Goal: Answer question/provide support

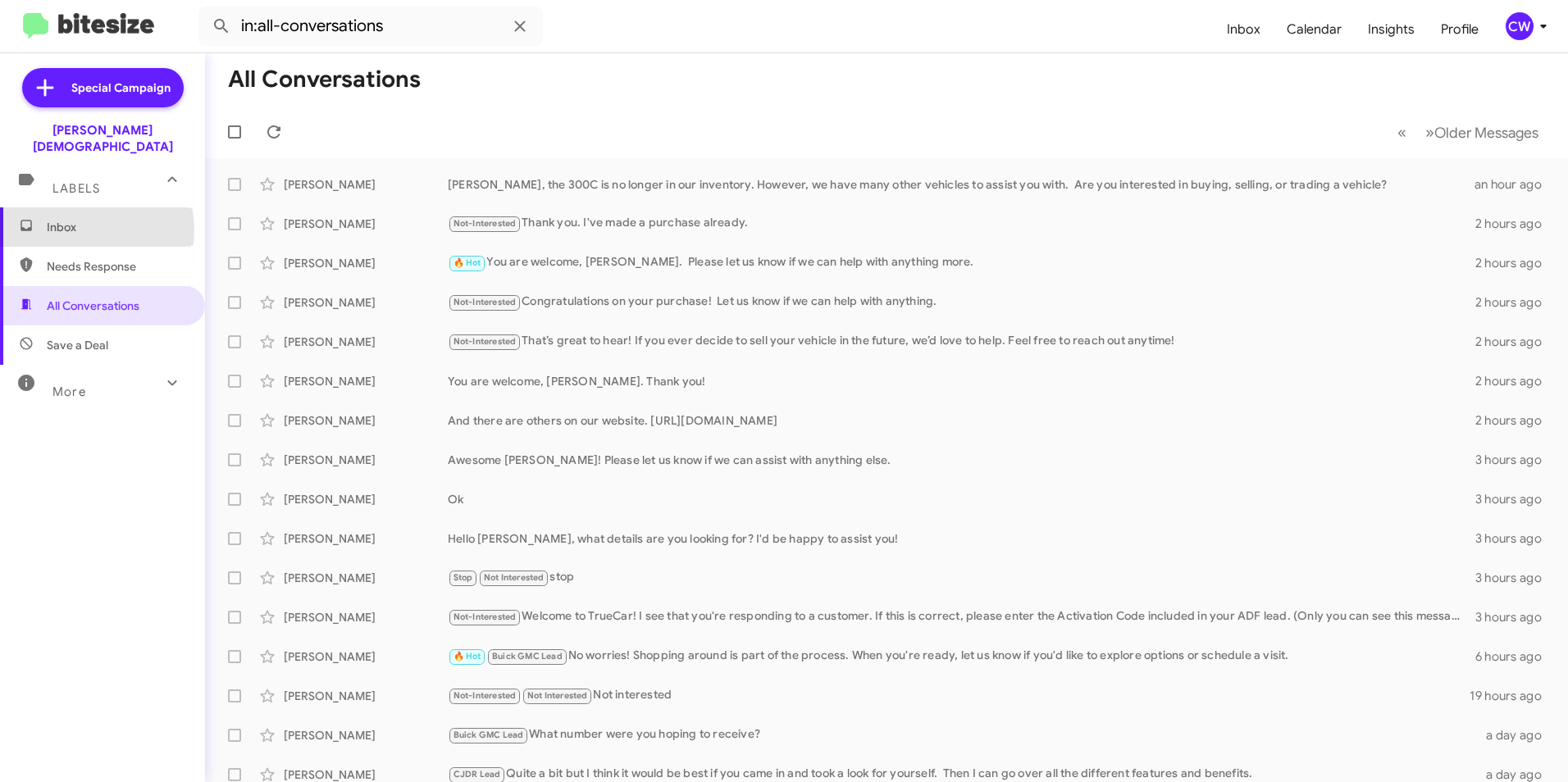
click at [62, 219] on span "Inbox" at bounding box center [117, 227] width 139 height 16
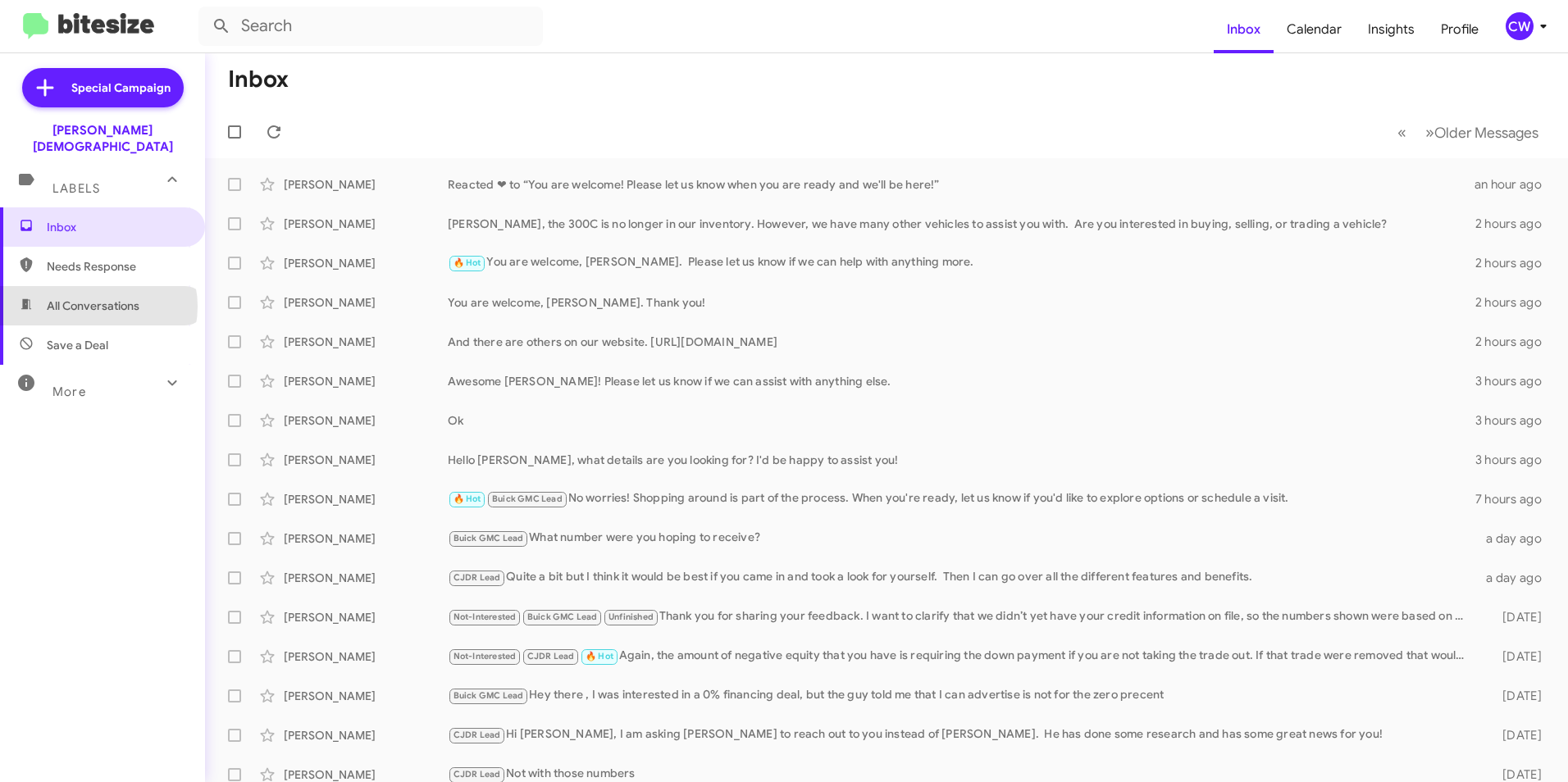
click at [98, 297] on span "All Conversations" at bounding box center [93, 306] width 92 height 16
type input "in:all-conversations"
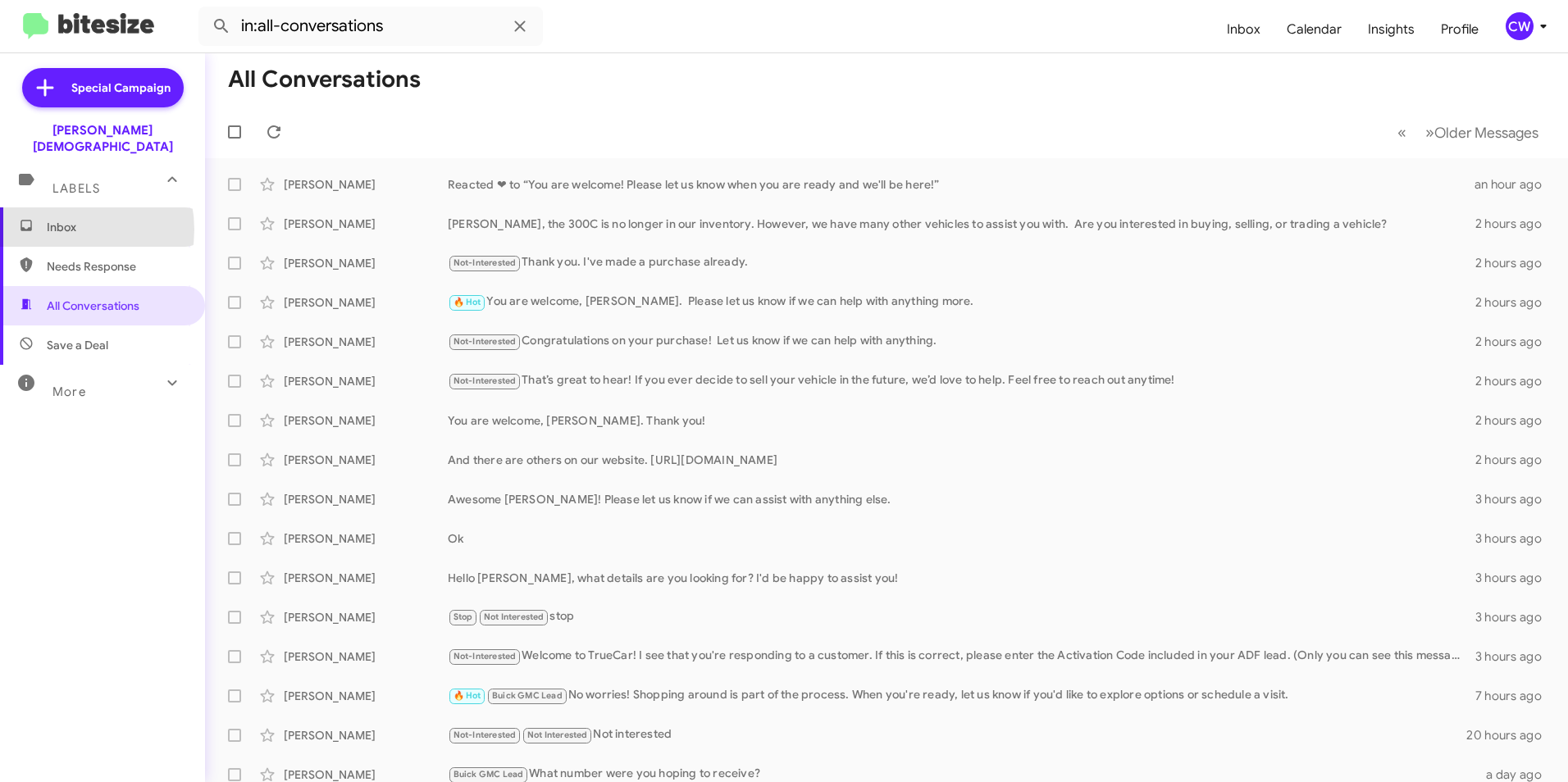
click at [61, 219] on span "Inbox" at bounding box center [117, 227] width 139 height 16
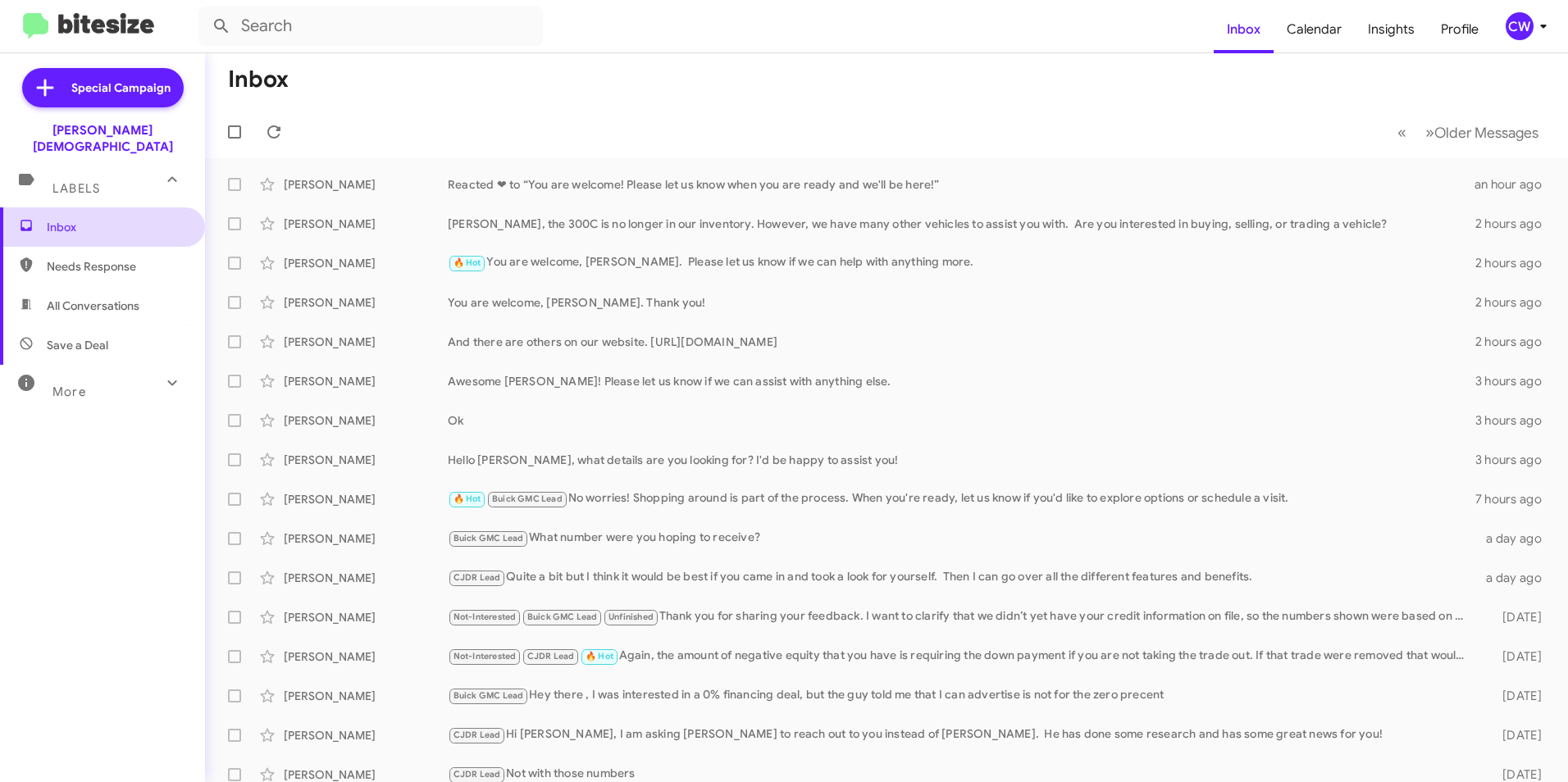
click at [80, 219] on span "Inbox" at bounding box center [117, 227] width 139 height 16
click at [90, 259] on span "Needs Response" at bounding box center [117, 267] width 139 height 16
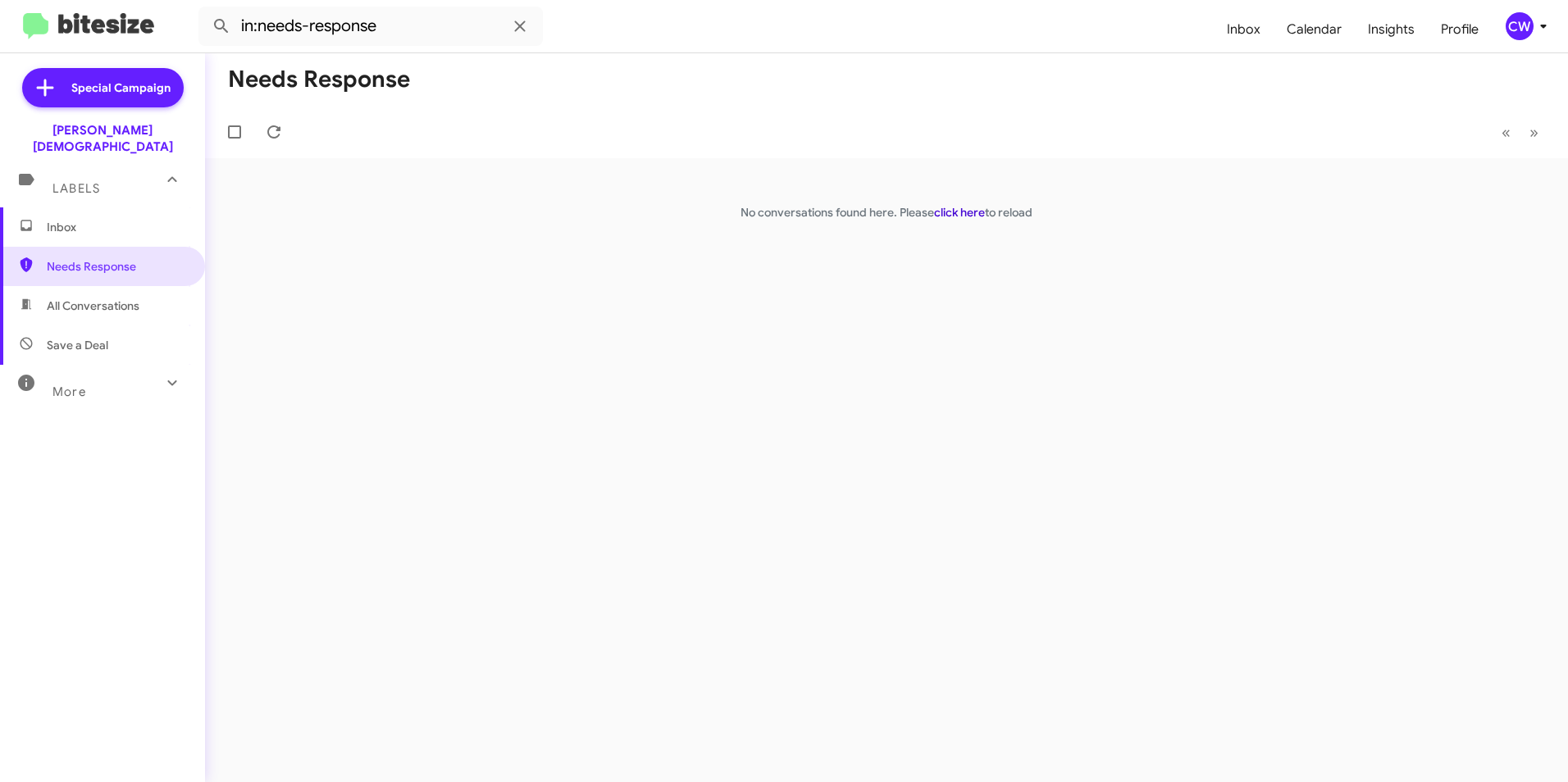
click at [962, 212] on link "click here" at bounding box center [959, 212] width 51 height 14
click at [80, 297] on span "All Conversations" at bounding box center [93, 306] width 92 height 16
type input "in:all-conversations"
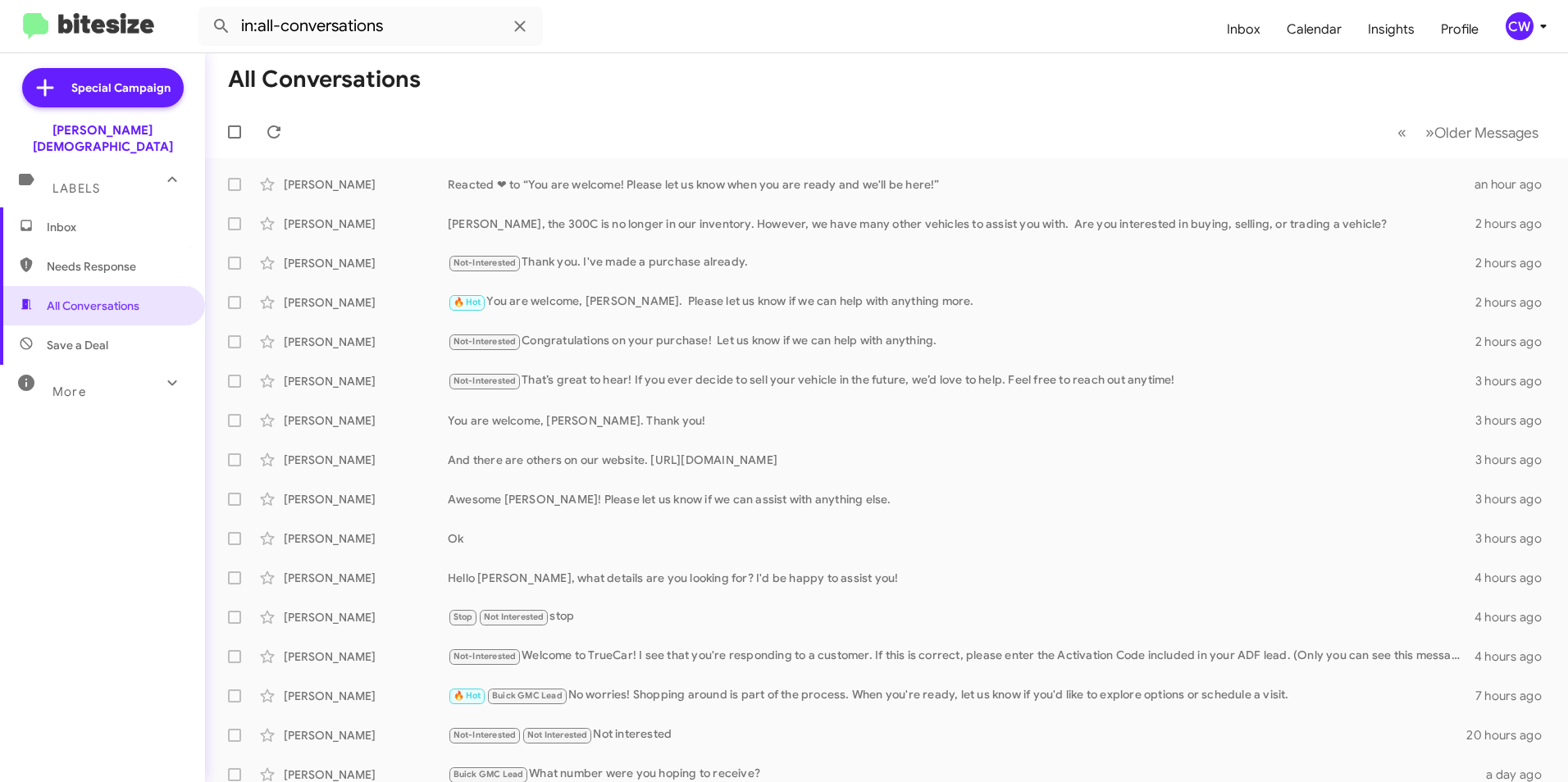
click at [123, 610] on div "Inbox Needs Response All Conversations Save a Deal More Important 🔥 Hot Appoint…" at bounding box center [102, 441] width 205 height 469
click at [803, 47] on mat-toolbar "in:all-conversations Inbox Calendar Insights Profile CW" at bounding box center [784, 26] width 1568 height 52
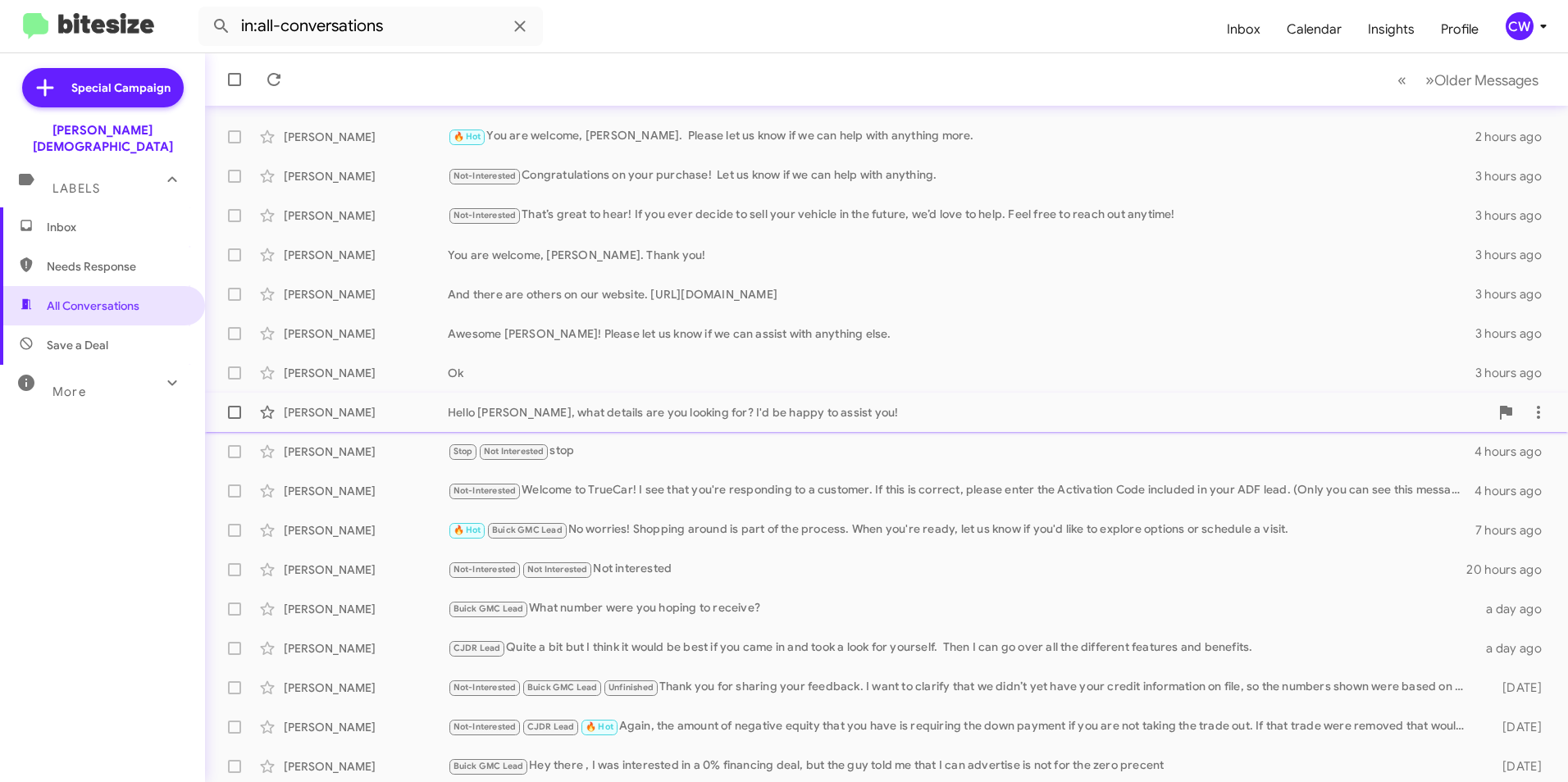
scroll to position [170, 0]
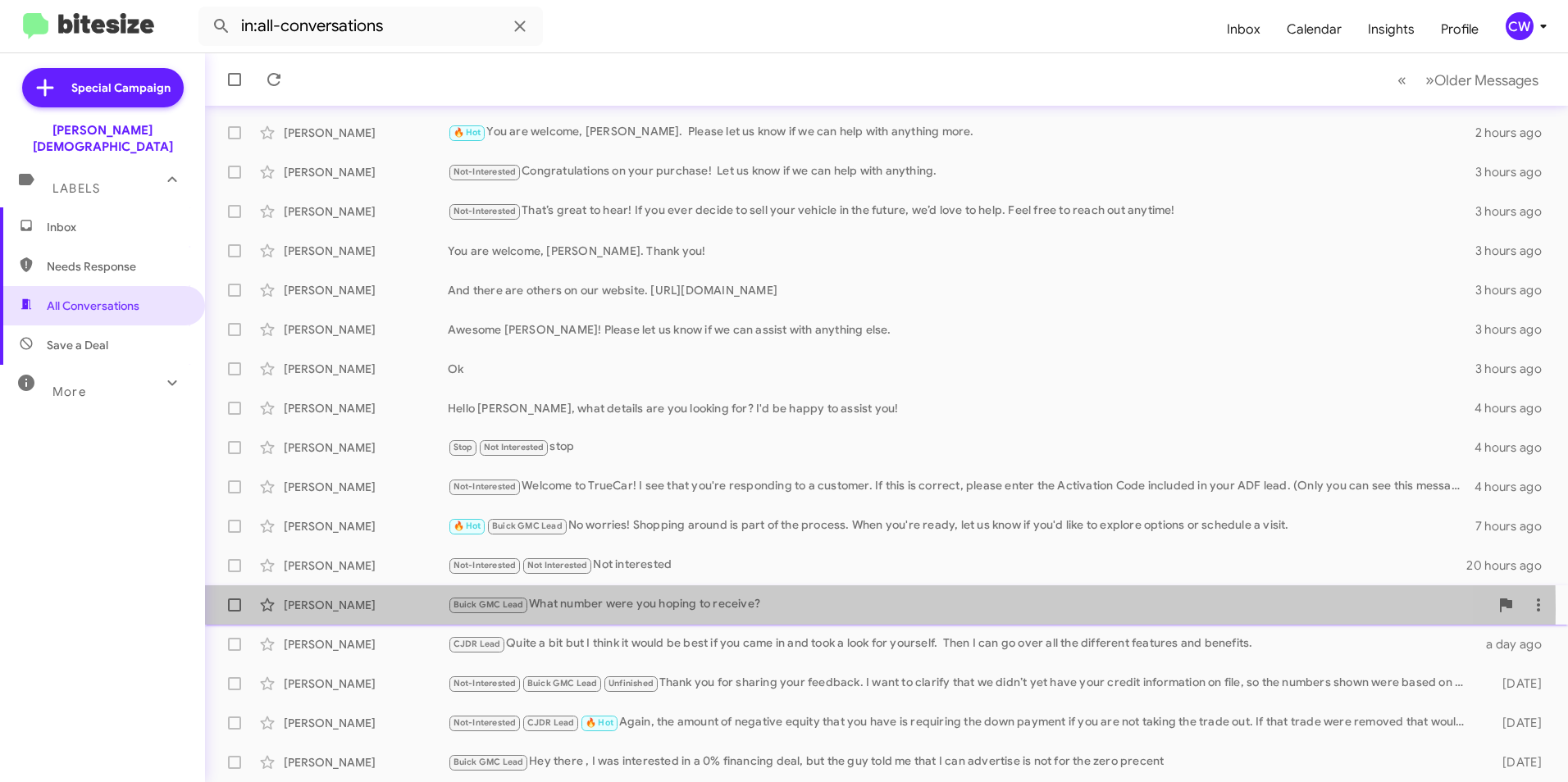
click at [681, 609] on div "Buick GMC Lead What number were you hoping to receive?" at bounding box center [968, 604] width 1041 height 19
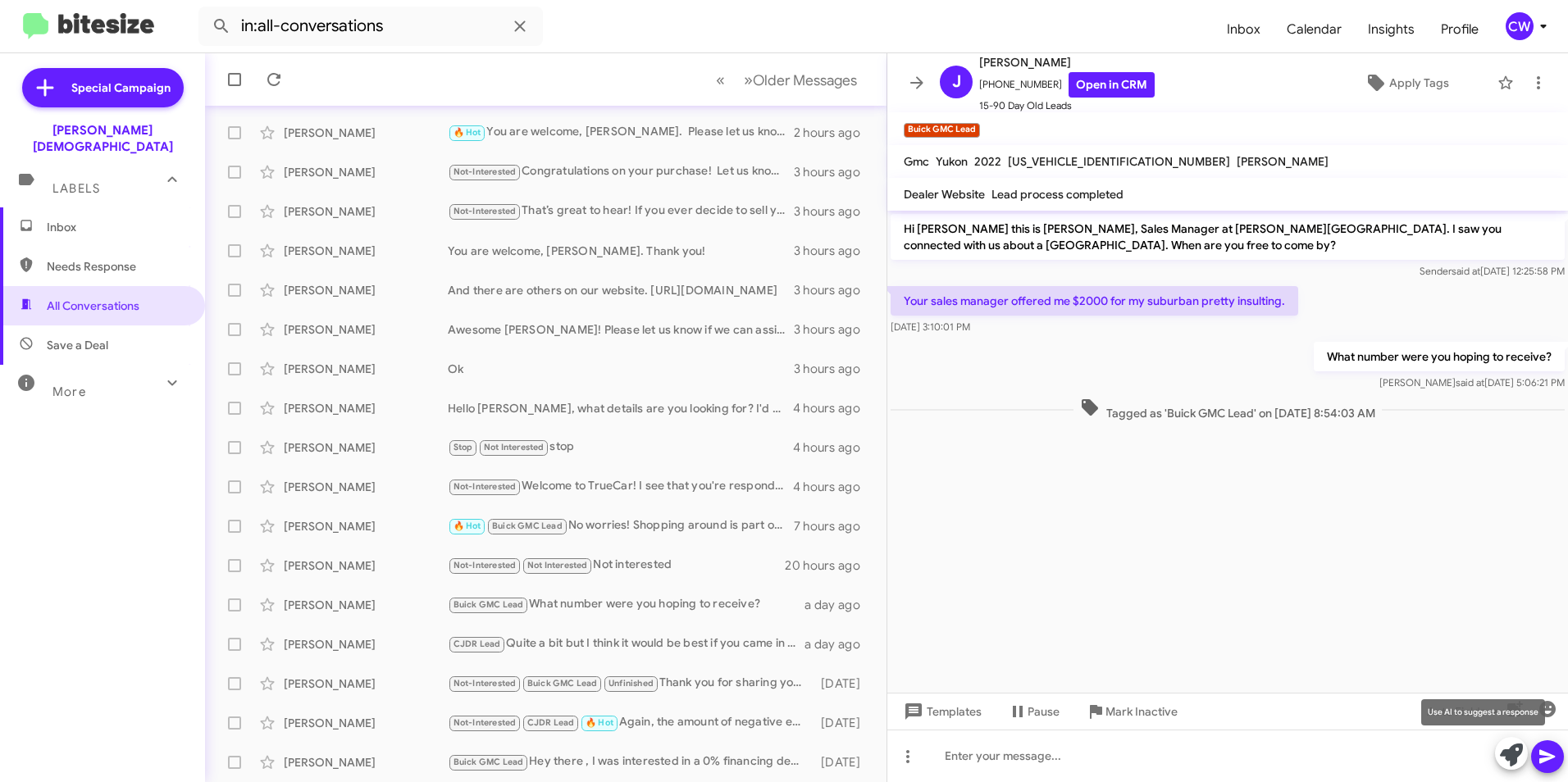
click at [1507, 756] on icon at bounding box center [1510, 754] width 23 height 23
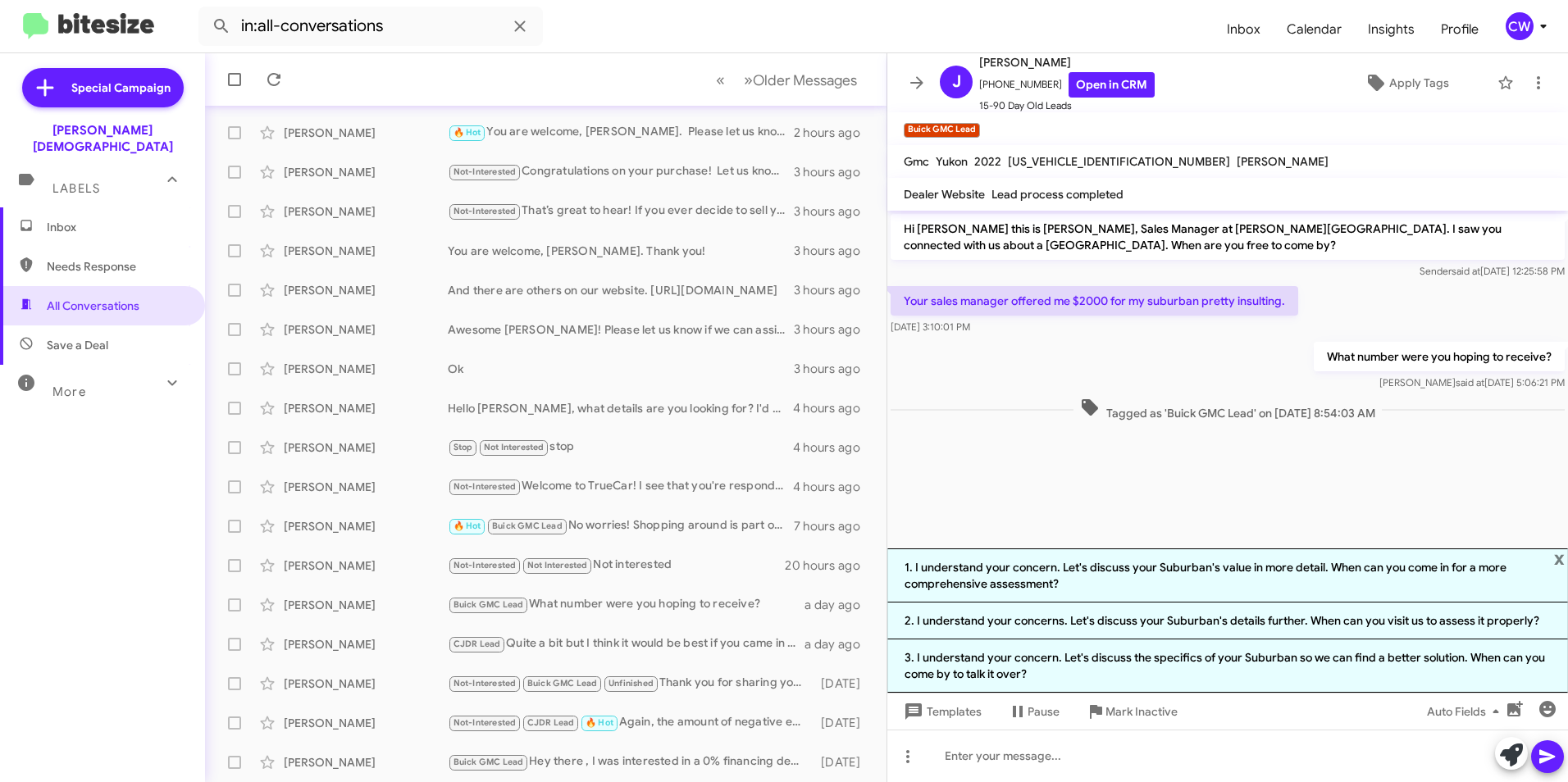
click at [1015, 522] on cdk-virtual-scroll-viewport "Hi [PERSON_NAME] this is [PERSON_NAME], Sales Manager at [PERSON_NAME][GEOGRAPH…" at bounding box center [1227, 380] width 681 height 338
drag, startPoint x: 1045, startPoint y: 80, endPoint x: 988, endPoint y: 81, distance: 57.0
click at [988, 81] on span "[PHONE_NUMBER] Open in CRM" at bounding box center [1067, 85] width 175 height 25
copy span "7866428634"
click at [1085, 85] on link "Open in CRM" at bounding box center [1110, 85] width 86 height 25
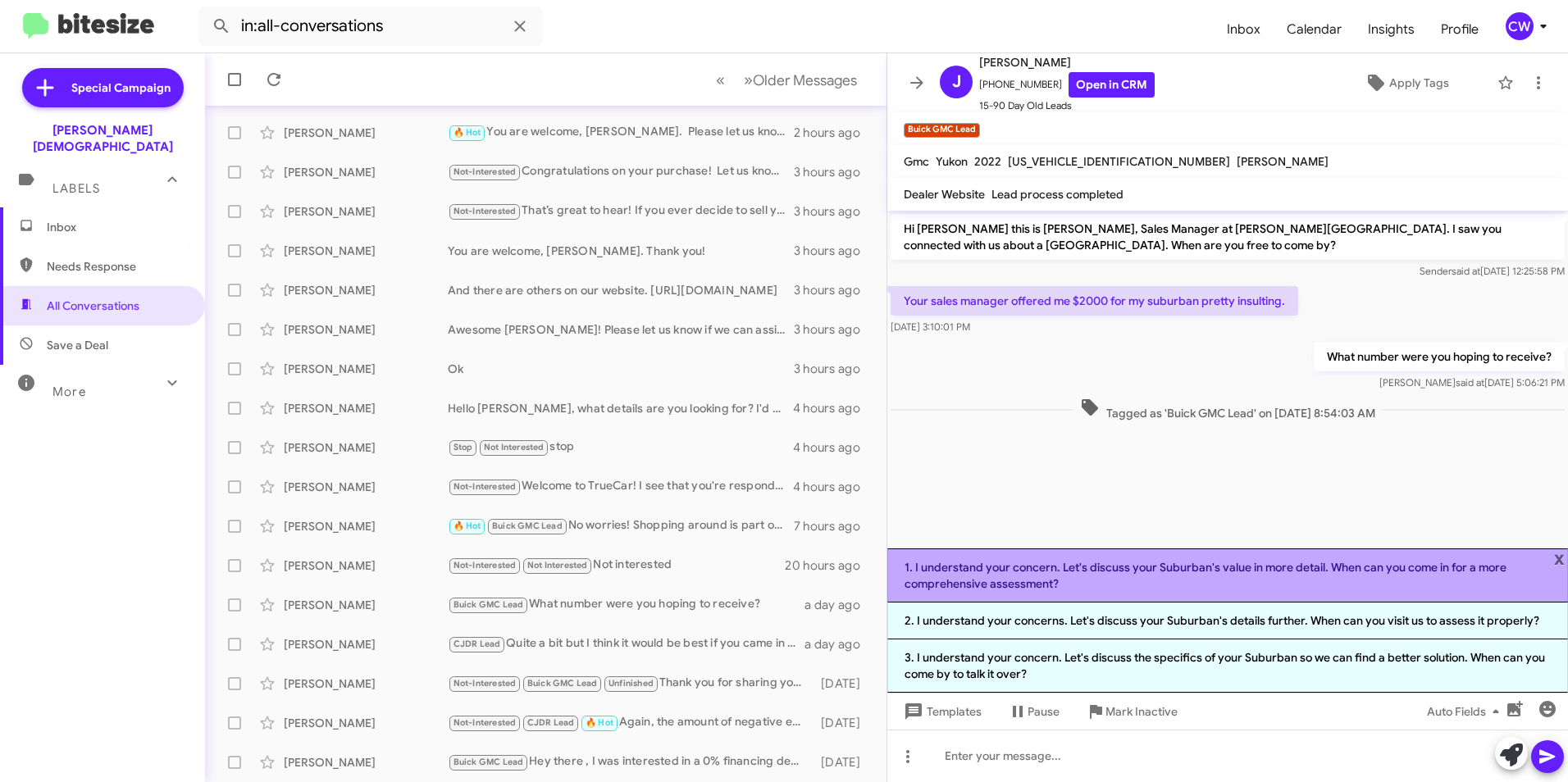
click at [1564, 556] on li "1. I understand your concern. Let's discuss your Suburban's value in more detai…" at bounding box center [1227, 576] width 681 height 54
